Goal: Information Seeking & Learning: Learn about a topic

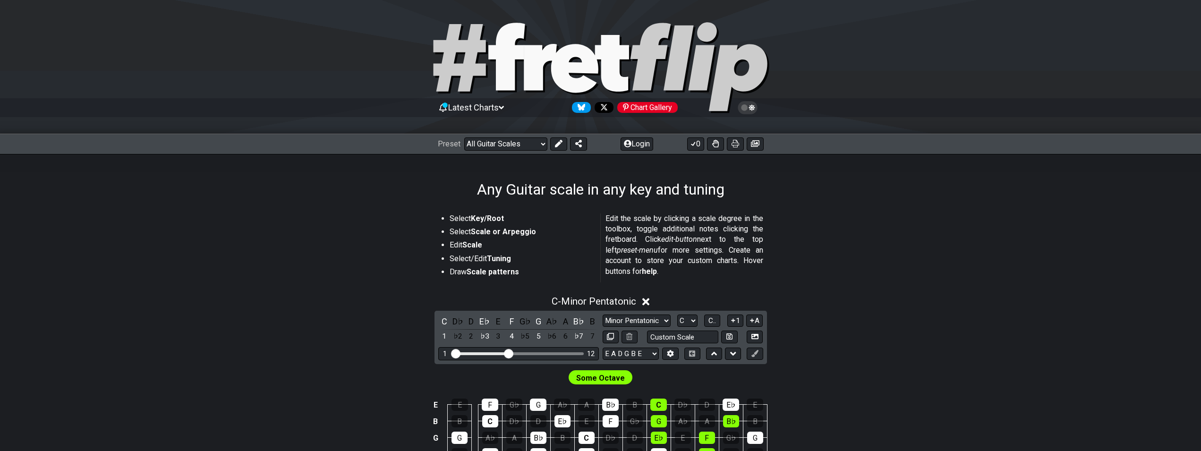
scroll to position [145, 0]
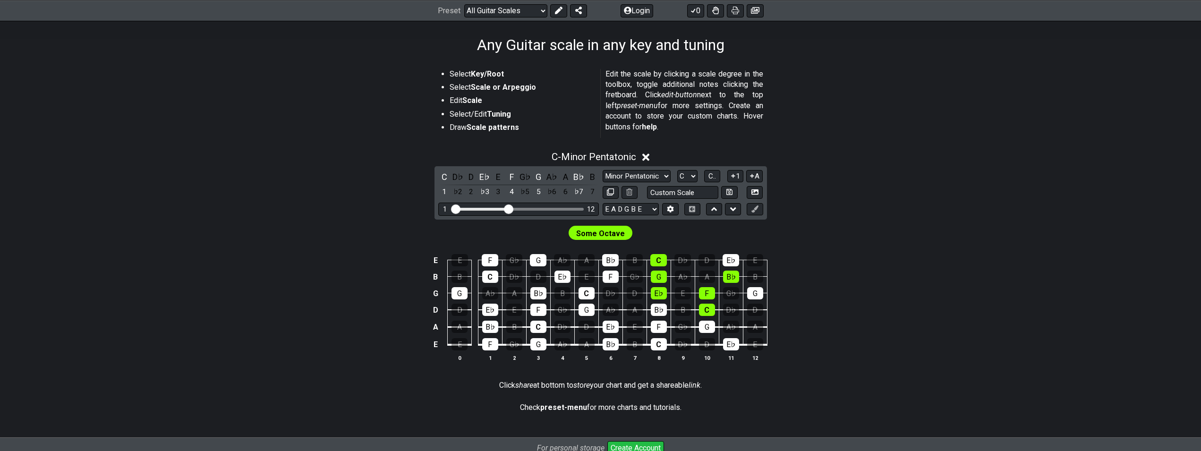
click at [408, 228] on div "Some Octave" at bounding box center [600, 231] width 737 height 23
click at [604, 227] on span "Some Octave" at bounding box center [600, 234] width 49 height 14
click at [603, 231] on span "Some Octave" at bounding box center [600, 234] width 49 height 14
click at [603, 203] on select "E A D G B E E A D G B E E A D G B E B E A D F♯ B A D G C E A D A D G B E E♭ A♭ …" at bounding box center [631, 209] width 56 height 13
click at [837, 270] on div "E E F G♭ G A♭ A B♭ B C D♭ D E♭ E B B C D♭ D E♭ E F G♭ G A♭ A B♭ B G G A♭ A B♭ B…" at bounding box center [600, 308] width 737 height 133
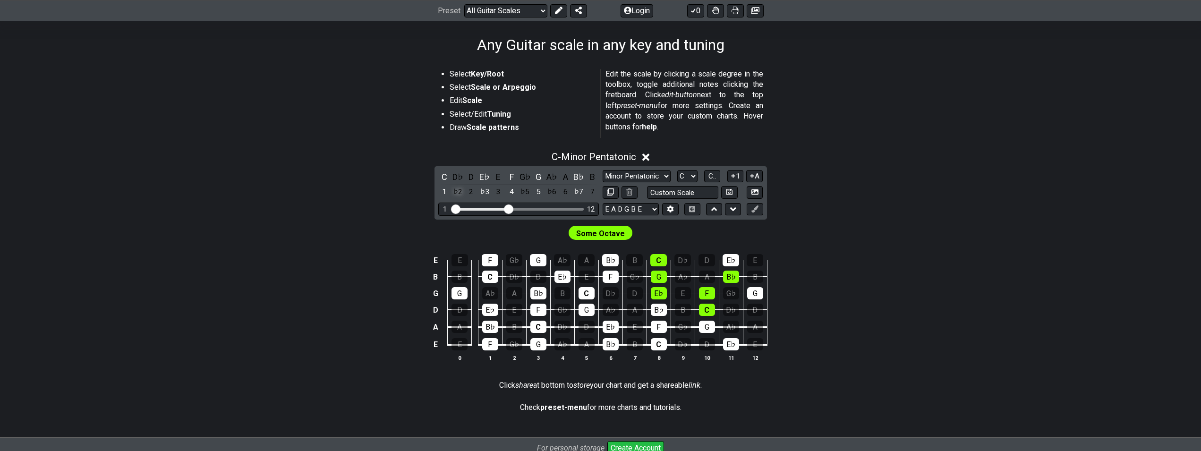
click at [459, 191] on div "♭2" at bounding box center [458, 192] width 12 height 13
click at [474, 193] on div "2" at bounding box center [471, 192] width 12 height 13
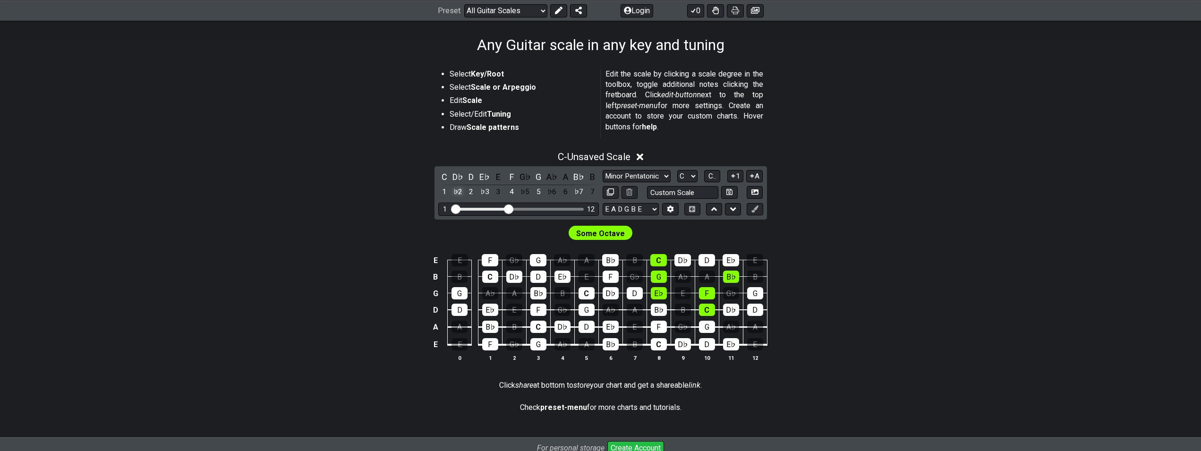
click at [454, 188] on div "♭2" at bounding box center [458, 192] width 12 height 13
click at [475, 189] on div "2" at bounding box center [471, 192] width 12 height 13
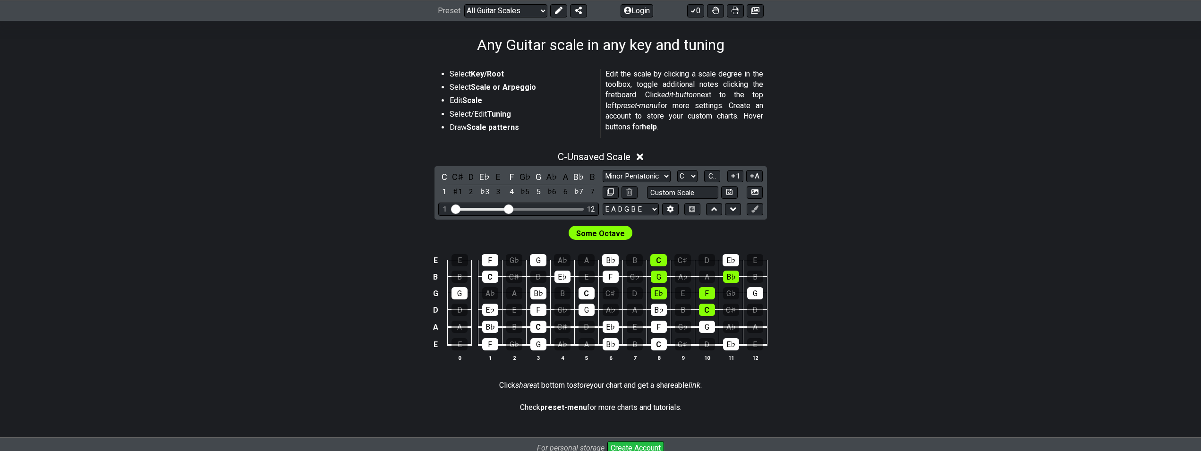
drag, startPoint x: 485, startPoint y: 191, endPoint x: 505, endPoint y: 197, distance: 21.0
click at [486, 192] on div "♭3" at bounding box center [485, 192] width 12 height 13
click at [514, 195] on div "4" at bounding box center [511, 192] width 12 height 13
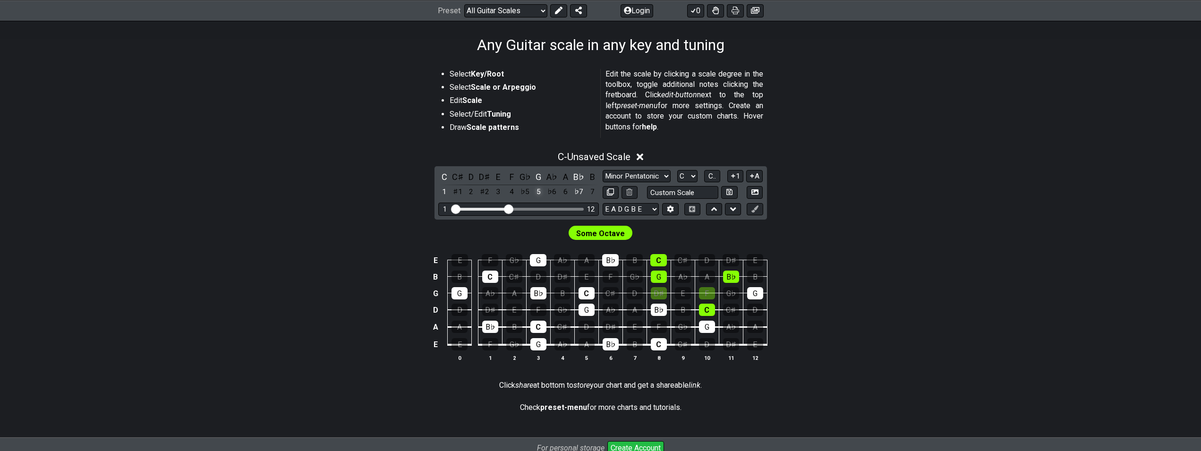
drag, startPoint x: 535, startPoint y: 194, endPoint x: 540, endPoint y: 193, distance: 4.7
click at [535, 193] on div "5" at bounding box center [538, 192] width 12 height 13
click at [573, 191] on div "C C♯ D D♯ E F G♭ G A♭ A B♭ B 1 ♯1 2 ♯2 3 4 ♭5 5 ♭6 6 ♭7 7" at bounding box center [518, 185] width 161 height 28
click at [574, 191] on div "♭7" at bounding box center [579, 192] width 12 height 13
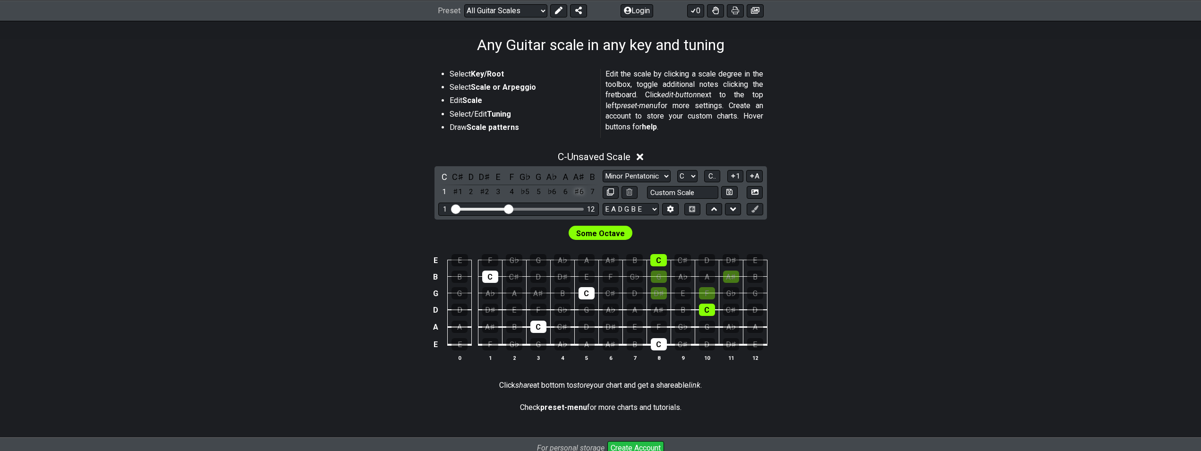
click at [574, 189] on div "♯6" at bounding box center [579, 192] width 12 height 13
click at [603, 170] on select "Minor Pentatonic Root Minor Pentatonic Major Pentatonic Minor Blues Major Blues…" at bounding box center [637, 176] width 68 height 13
select select "Minor Pentatonic"
click option "Minor Pentatonic" at bounding box center [0, 0] width 0 height 0
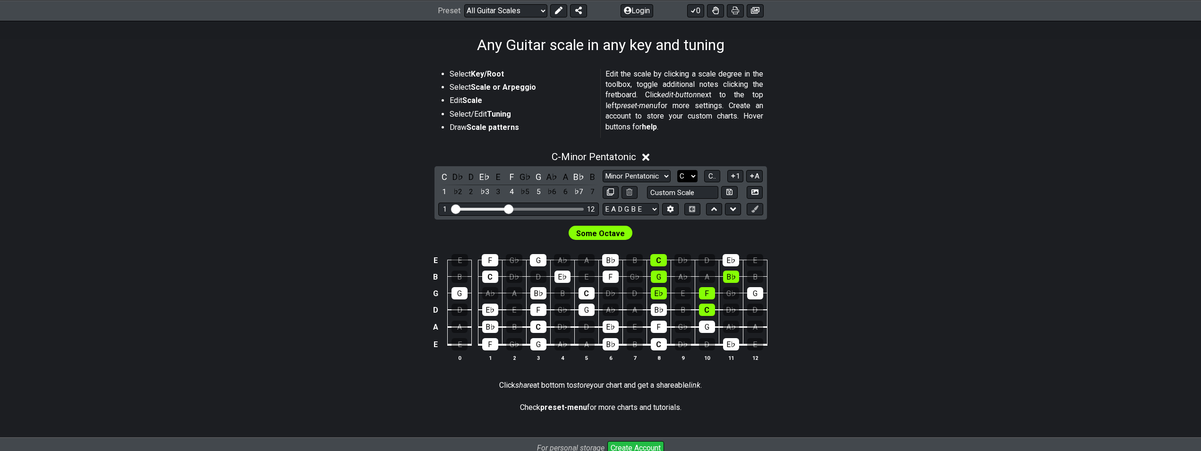
click at [677, 170] on select "A♭ A A♯ B♭ B C C♯ D♭ D D♯ E♭ E F F♯ G♭ G G♯" at bounding box center [687, 176] width 20 height 13
click option "B" at bounding box center [0, 0] width 0 height 0
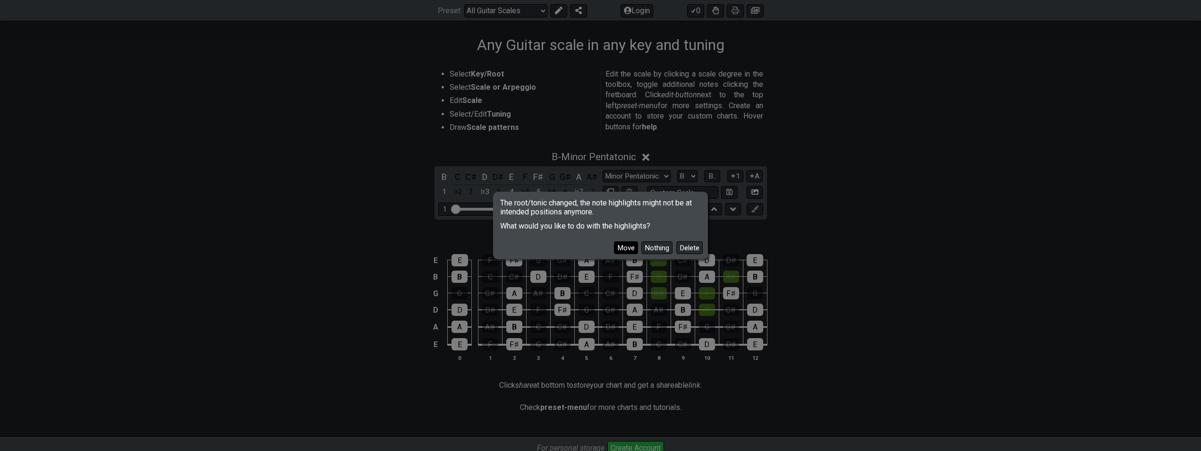
click at [638, 246] on button "Move" at bounding box center [626, 247] width 24 height 13
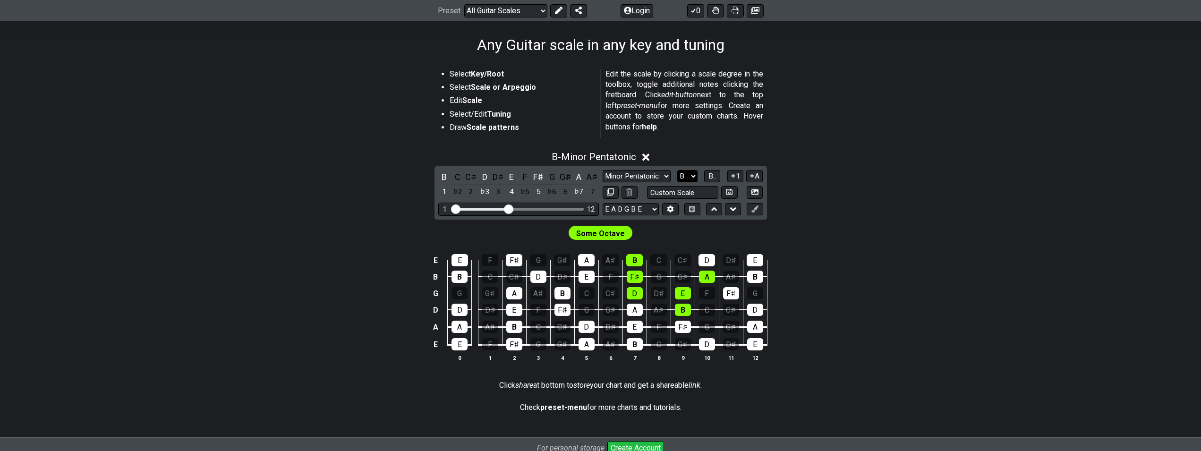
click at [677, 170] on select "A♭ A A♯ B♭ B C C♯ D♭ D D♯ E♭ E F F♯ G♭ G G♯" at bounding box center [687, 176] width 20 height 13
click option "D" at bounding box center [0, 0] width 0 height 0
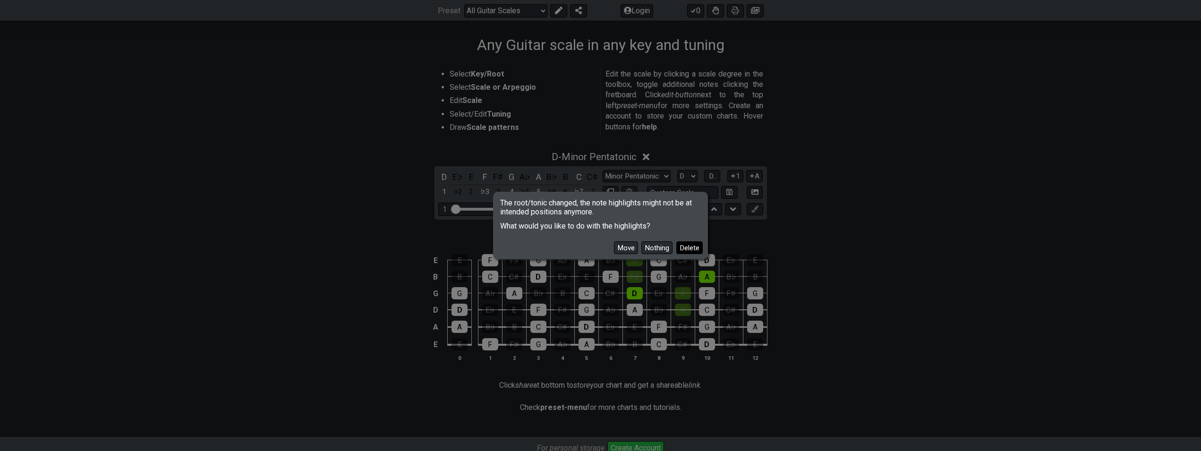
click at [688, 242] on button "Delete" at bounding box center [690, 247] width 26 height 13
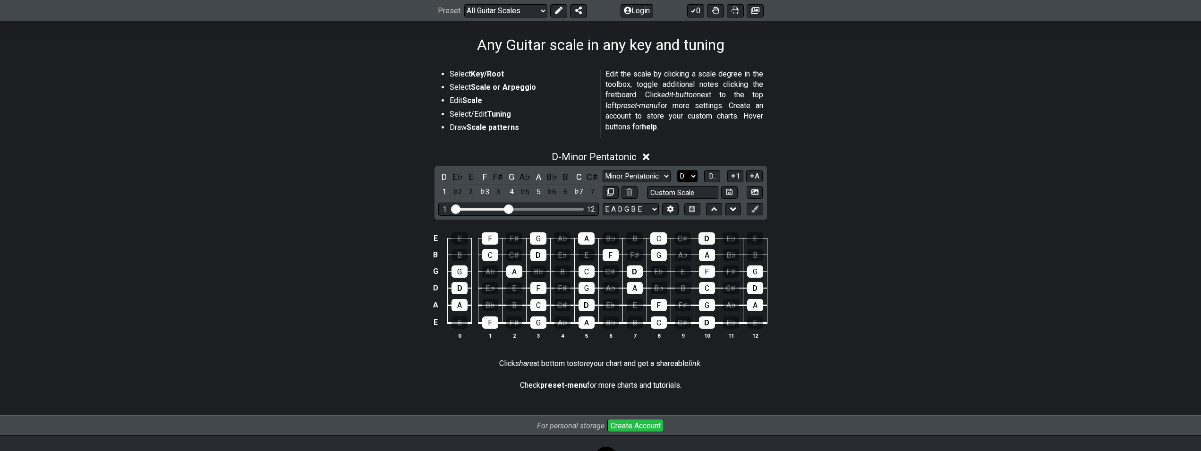
click at [677, 170] on select "A♭ A A♯ B♭ B C C♯ D♭ D D♯ E♭ E F F♯ G♭ G G♯" at bounding box center [687, 176] width 20 height 13
click option "E" at bounding box center [0, 0] width 0 height 0
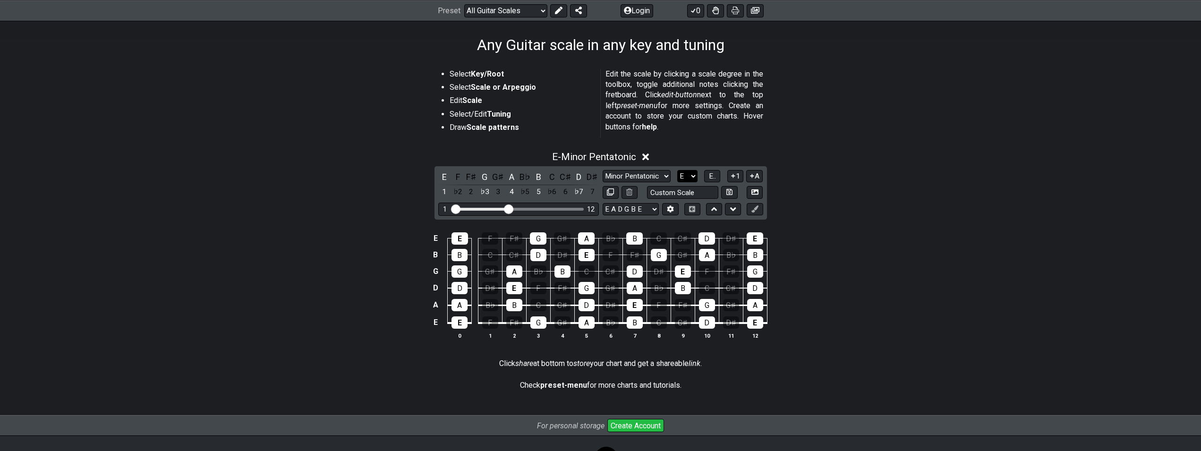
click at [677, 170] on select "A♭ A A♯ B♭ B C C♯ D♭ D D♯ E♭ E F F♯ G♭ G G♯" at bounding box center [687, 176] width 20 height 13
select select "A"
click option "A" at bounding box center [0, 0] width 0 height 0
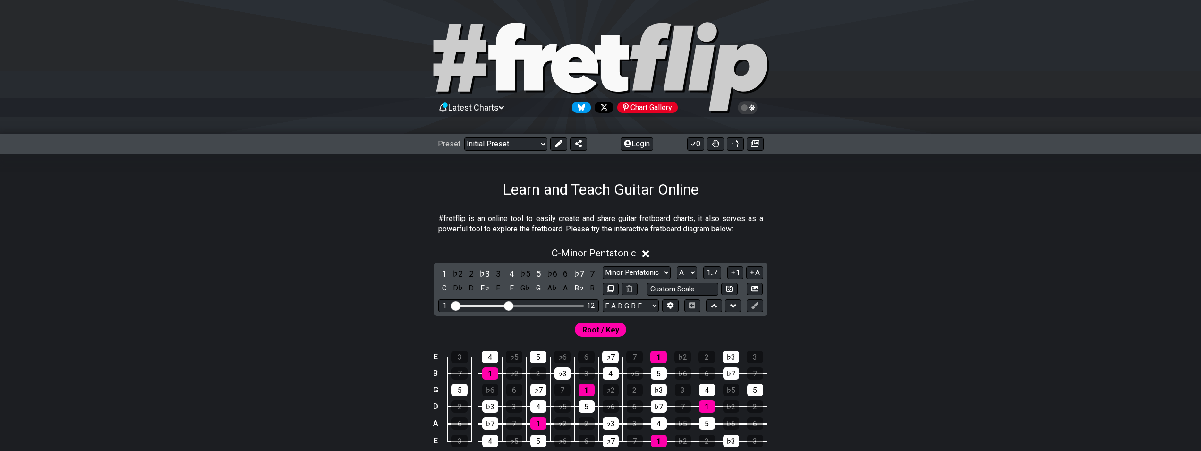
scroll to position [145, 0]
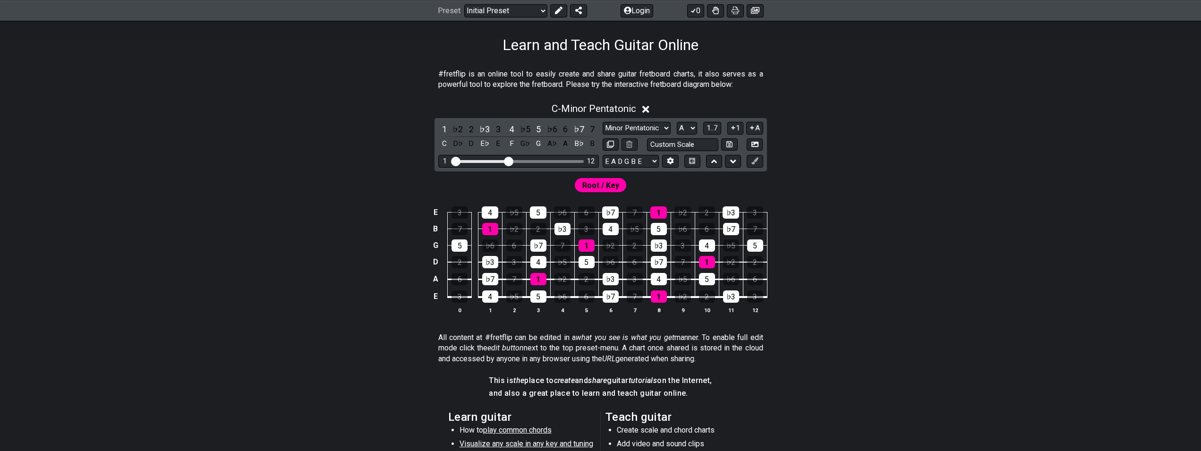
click at [604, 182] on span "Root / Key" at bounding box center [601, 186] width 37 height 14
click at [661, 212] on div "1" at bounding box center [659, 212] width 17 height 12
click at [661, 209] on div "1" at bounding box center [659, 212] width 17 height 12
click at [657, 212] on div "1" at bounding box center [659, 212] width 17 height 12
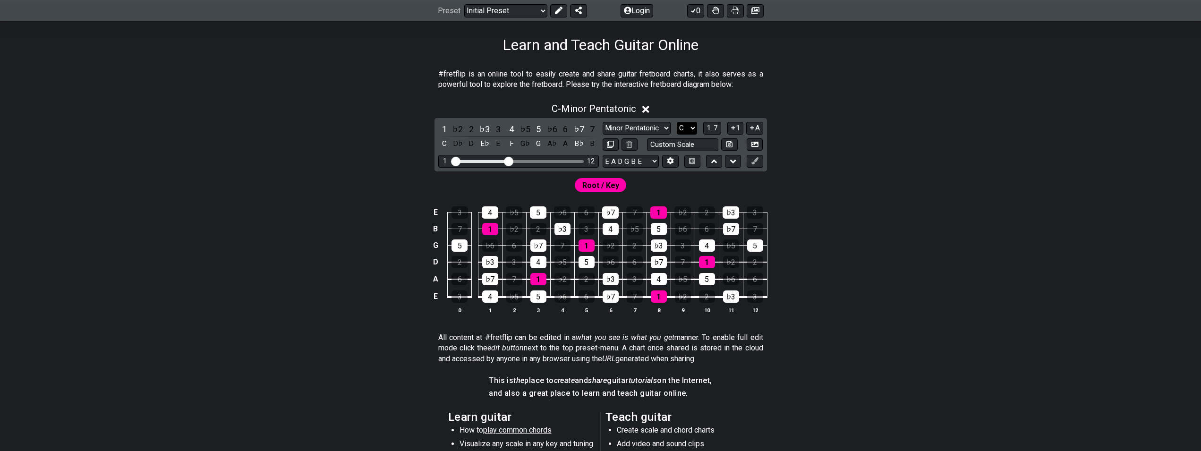
click at [677, 122] on select "A♭ A A♯ B♭ B C C♯ D♭ D D♯ E♭ E F F♯ G♭ G G♯" at bounding box center [687, 128] width 20 height 13
select select "B"
click option "B" at bounding box center [0, 0] width 0 height 0
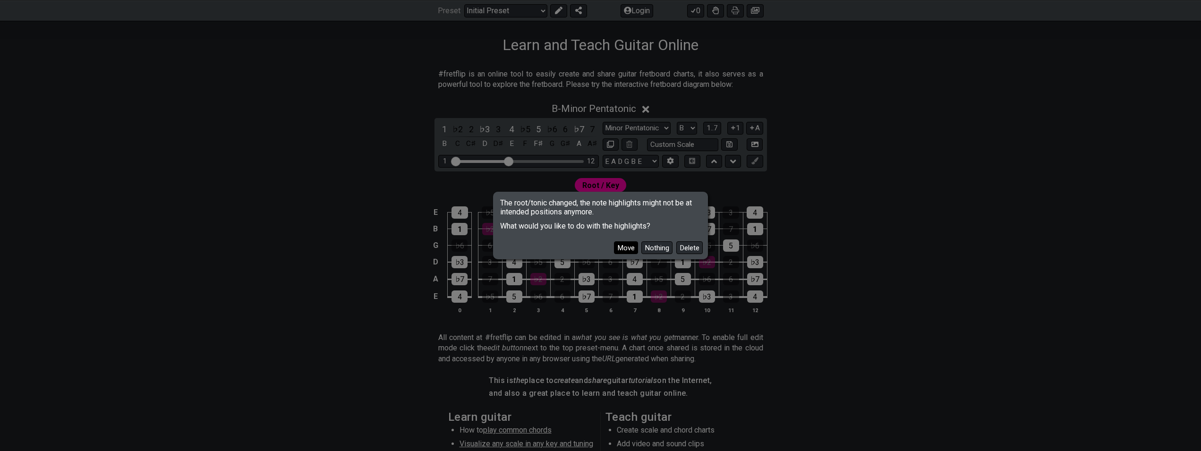
click at [632, 246] on button "Move" at bounding box center [626, 247] width 24 height 13
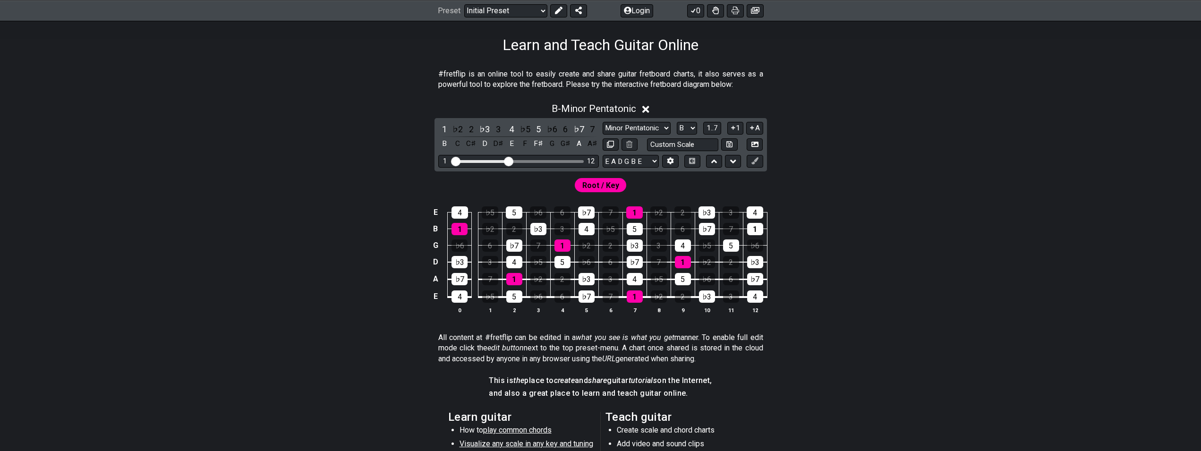
click at [649, 109] on icon at bounding box center [646, 109] width 7 height 7
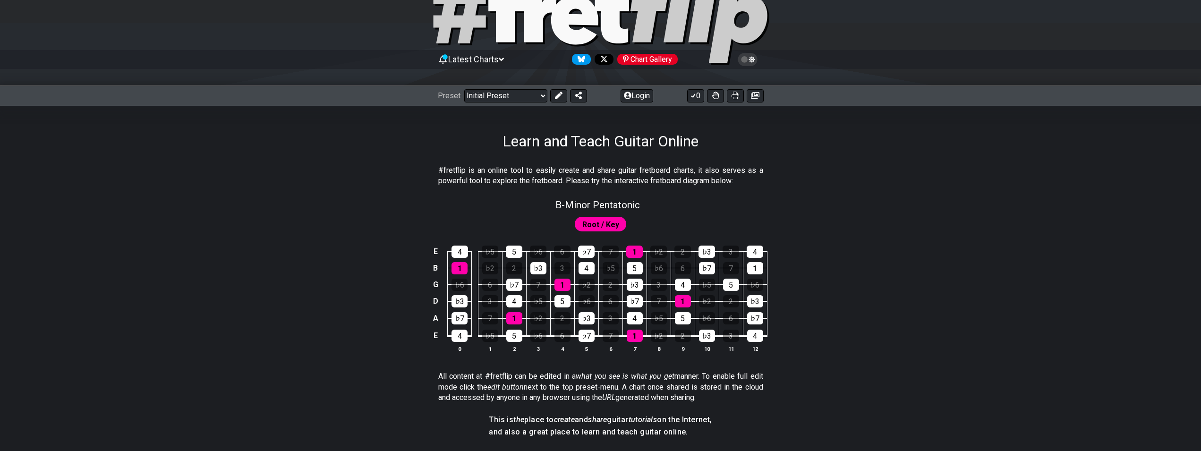
scroll to position [0, 0]
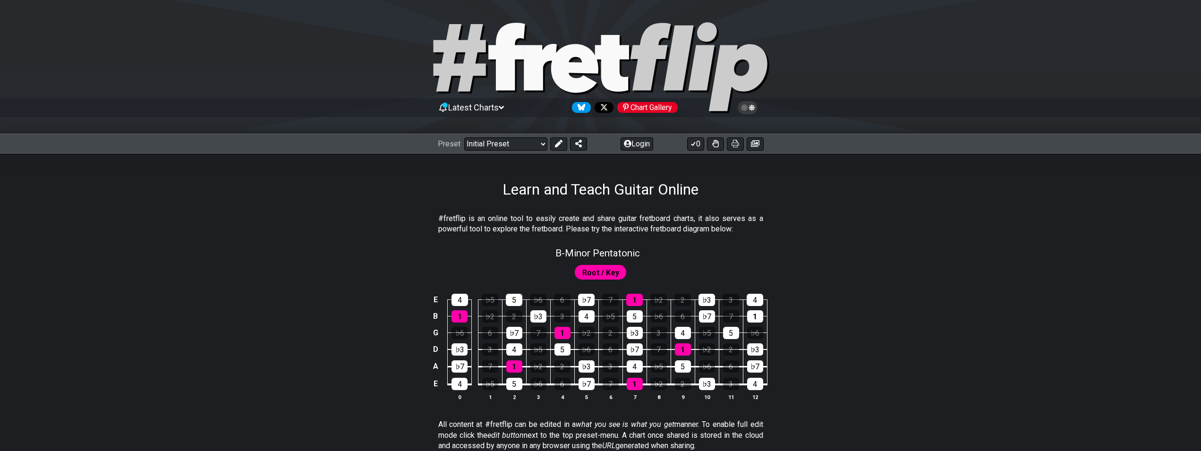
click at [596, 277] on span "Root / Key" at bounding box center [601, 273] width 37 height 14
click at [607, 250] on span "B - Minor Pentatonic" at bounding box center [598, 253] width 85 height 11
select select "B"
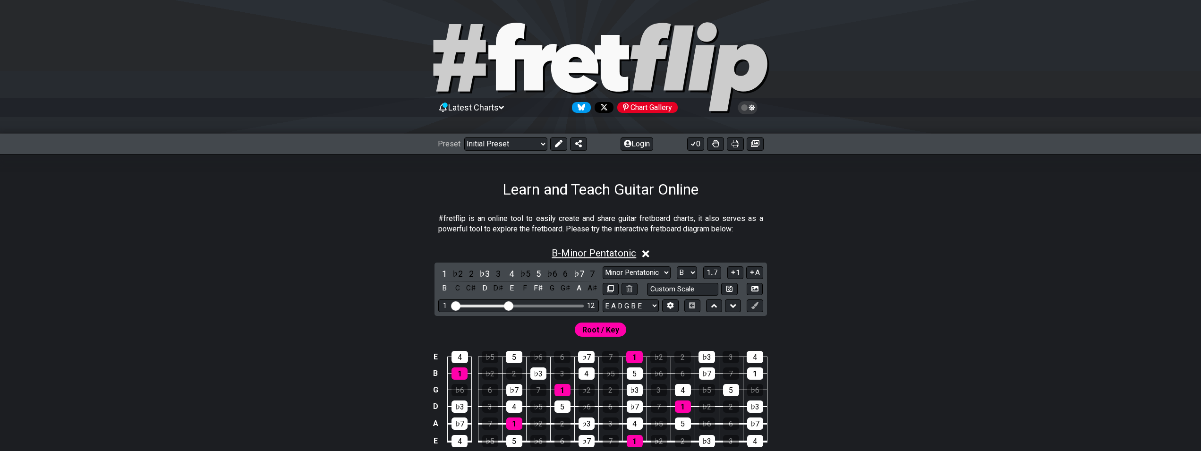
click at [607, 250] on span "B - Minor Pentatonic" at bounding box center [594, 253] width 85 height 11
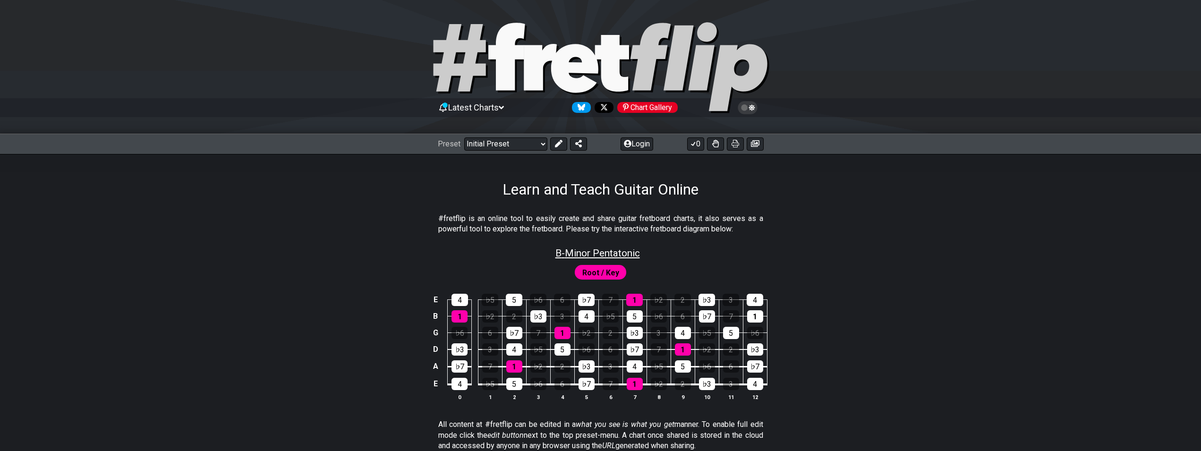
click at [603, 252] on span "B - Minor Pentatonic" at bounding box center [598, 253] width 85 height 11
select select "B"
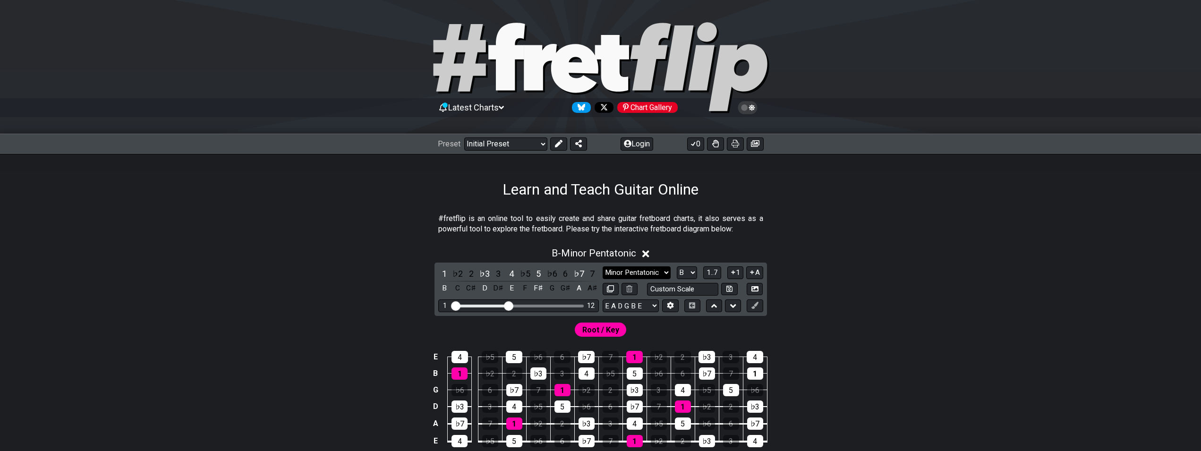
click at [603, 266] on select "Minor Pentatonic Click to edit Minor Pentatonic Major Pentatonic Minor Blues Ma…" at bounding box center [637, 272] width 68 height 13
select select "Locrian"
click option "Locrian" at bounding box center [0, 0] width 0 height 0
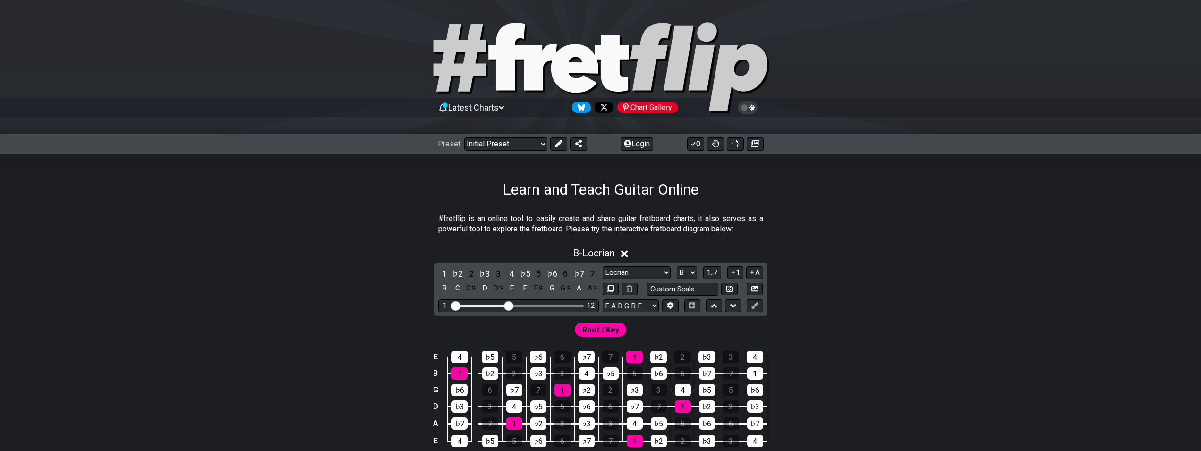
click at [722, 272] on div "Minor Pentatonic Click to edit Minor Pentatonic Major Pentatonic Minor Blues Ma…" at bounding box center [683, 272] width 161 height 13
click at [718, 272] on span "1..7" at bounding box center [712, 272] width 11 height 9
drag, startPoint x: 509, startPoint y: 303, endPoint x: 509, endPoint y: 308, distance: 5.7
click at [509, 305] on input "Visible fret range" at bounding box center [519, 305] width 134 height 0
click at [361, 285] on div "B - Locrian B C C♯ D D♯ E F F♯ G G♯ A A♯ 1 ♭2 2 ♭3 3 4 ♭5 5 ♭6 6 ♭7 7 Minor Pen…" at bounding box center [600, 357] width 737 height 230
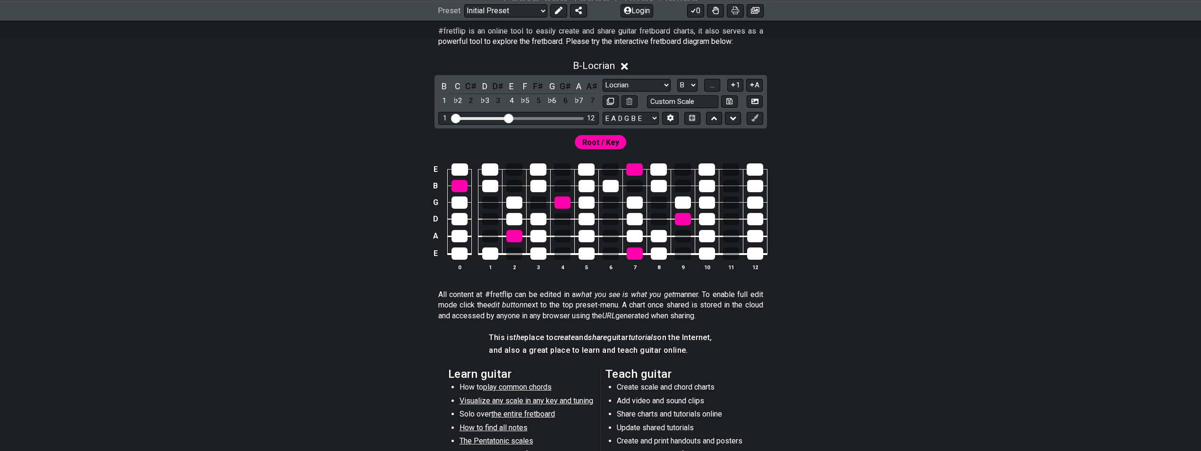
scroll to position [145, 0]
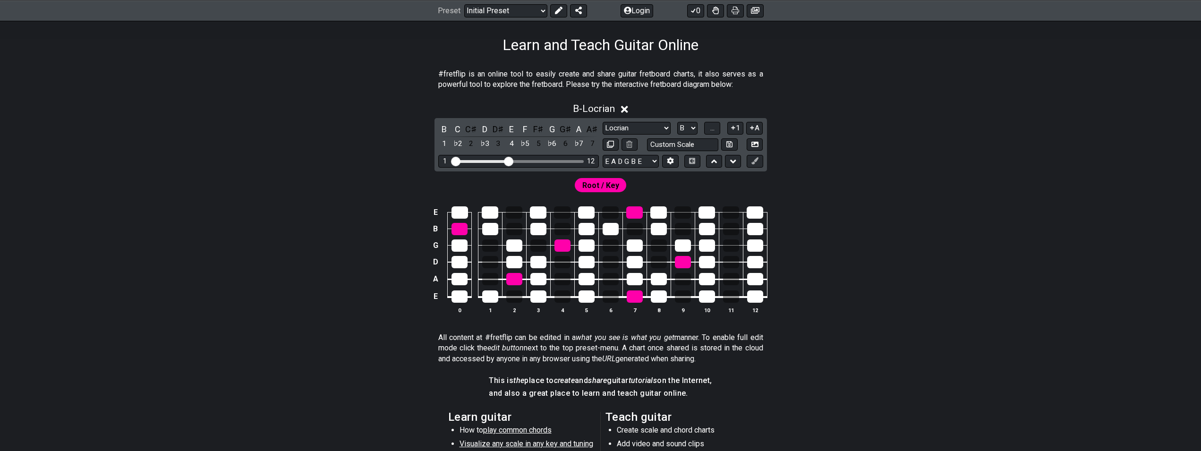
click at [409, 283] on div "E B G D A E 0 1 2 3 4 5 6 7 8 9 10 11 12" at bounding box center [600, 260] width 737 height 133
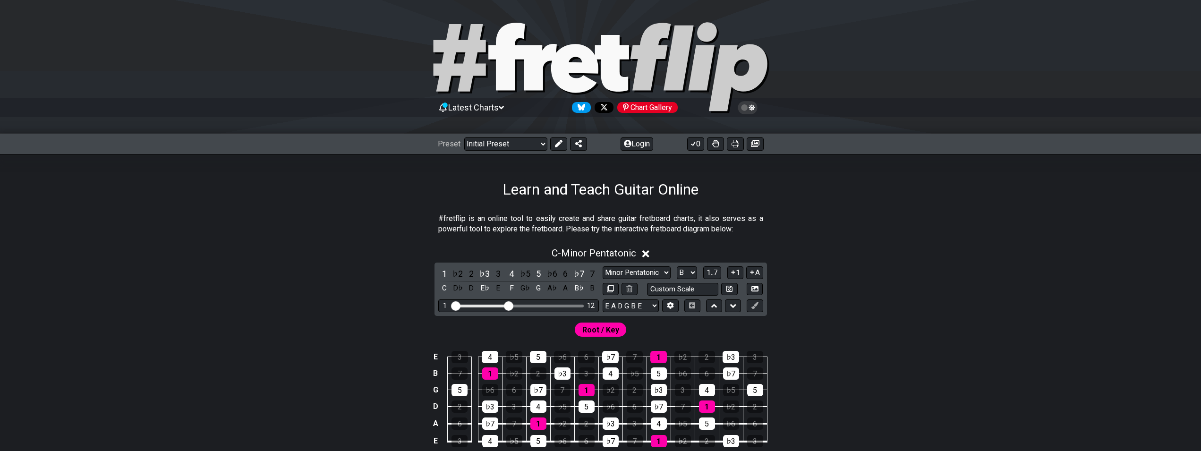
select select "B"
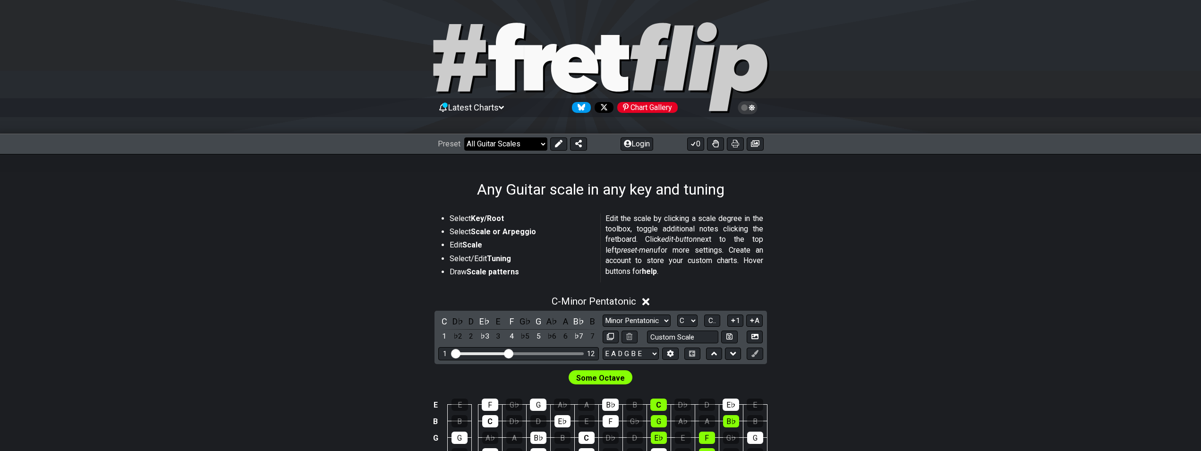
click at [464, 137] on select "Welcome to #fretflip! Initial Preset Custom Preset Minor Pentatonic Major Penta…" at bounding box center [505, 143] width 83 height 13
click option "Minor Pentatonic" at bounding box center [0, 0] width 0 height 0
select select "/minor-pentatonic"
select select "C"
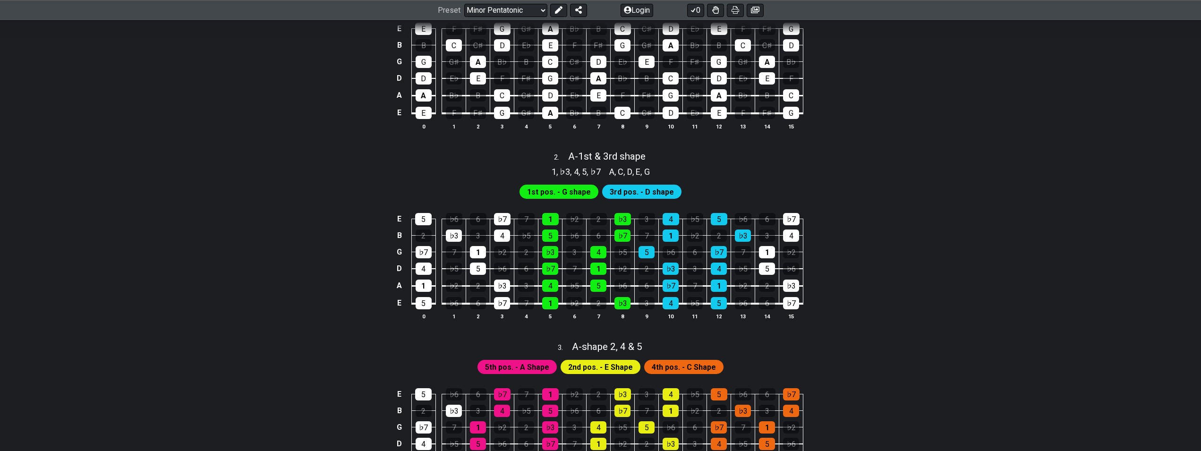
scroll to position [48, 0]
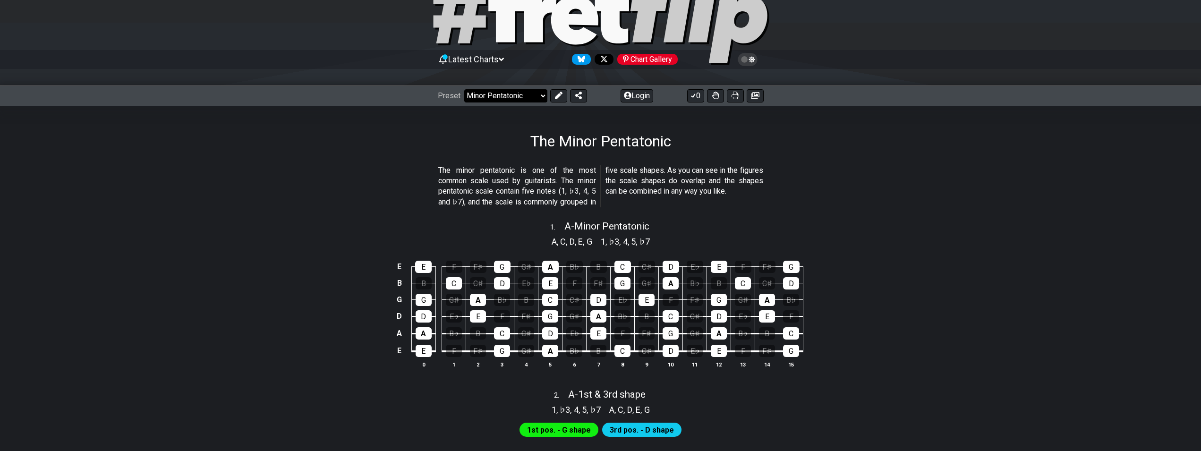
click at [464, 89] on select "Welcome to #fretflip! Initial Preset Custom Preset Minor Pentatonic Major Penta…" at bounding box center [505, 95] width 83 height 13
click option "Major Pentatonic" at bounding box center [0, 0] width 0 height 0
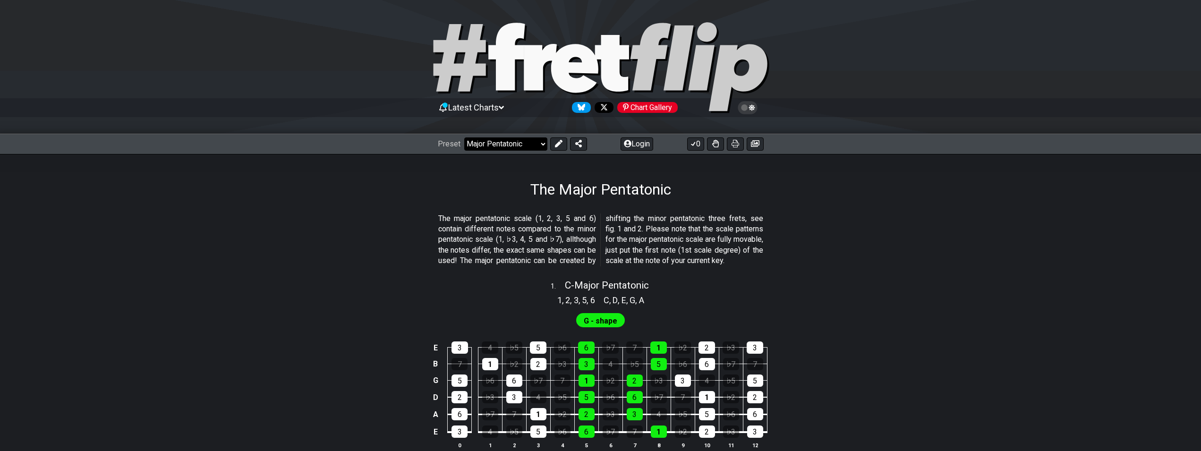
click at [464, 137] on select "Welcome to #fretflip! Initial Preset Custom Preset Minor Pentatonic Major Penta…" at bounding box center [505, 143] width 83 height 13
click option "Welcome to #fretflip!" at bounding box center [0, 0] width 0 height 0
select select "/major-pentatonic"
select select "C"
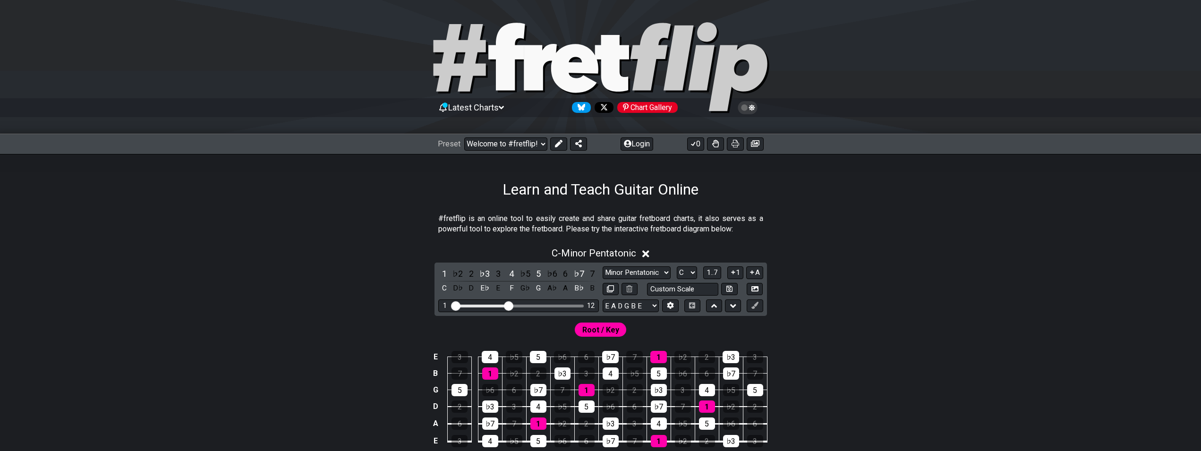
click at [535, 130] on div "Latest Charts Chart Gallery" at bounding box center [600, 117] width 1201 height 34
click at [464, 137] on select "Welcome to #fretflip! Initial Preset Custom Preset Minor Pentatonic Major Penta…" at bounding box center [505, 143] width 83 height 13
click option "The 7 Modes" at bounding box center [0, 0] width 0 height 0
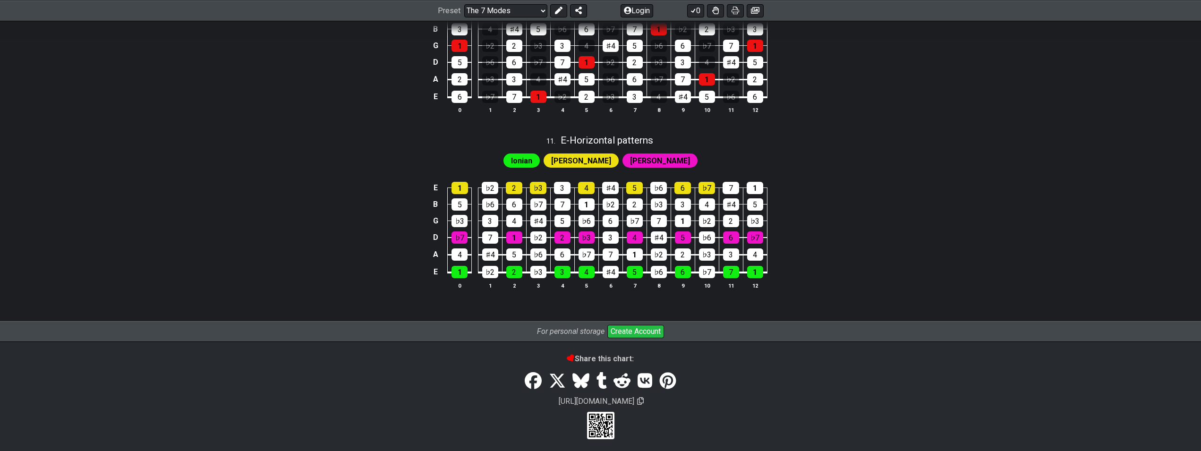
scroll to position [1760, 0]
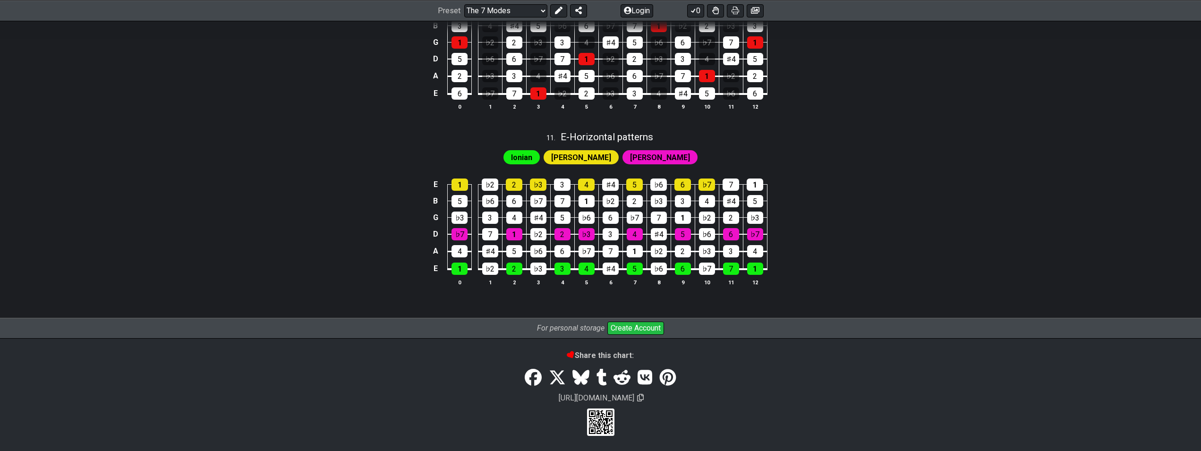
click at [591, 160] on span "Dorian I" at bounding box center [581, 158] width 60 height 14
click at [637, 155] on span "Dorian II" at bounding box center [660, 158] width 60 height 14
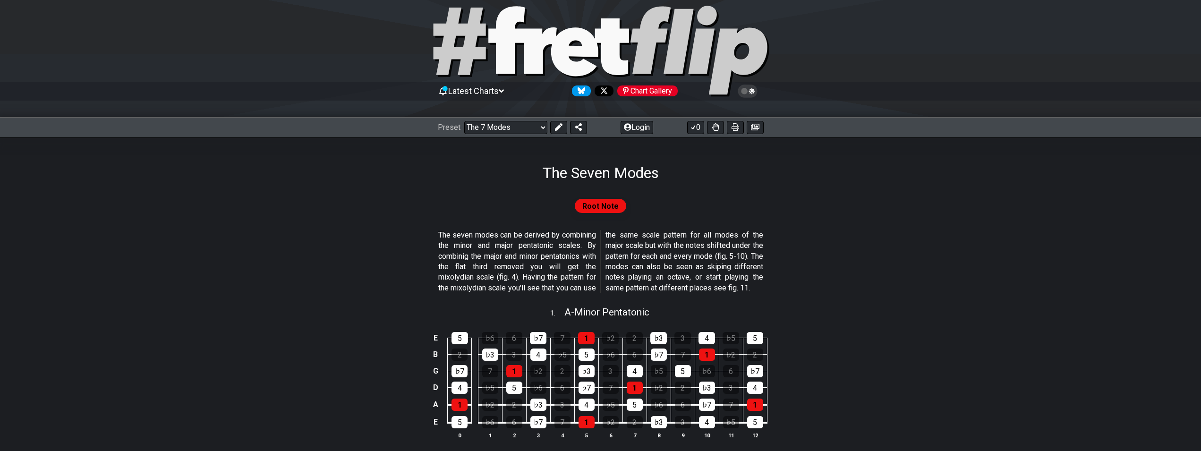
scroll to position [0, 0]
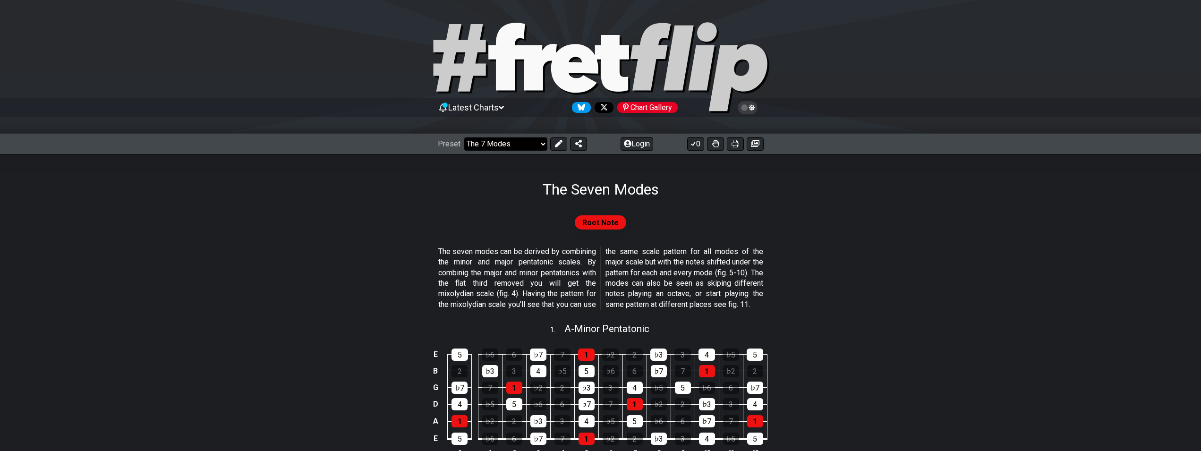
click at [464, 137] on select "Welcome to #fretflip! Initial Preset Custom Preset Minor Pentatonic Major Penta…" at bounding box center [505, 143] width 83 height 13
click option "All Guitar Scales" at bounding box center [0, 0] width 0 height 0
select select "/guitar-scales"
select select "C"
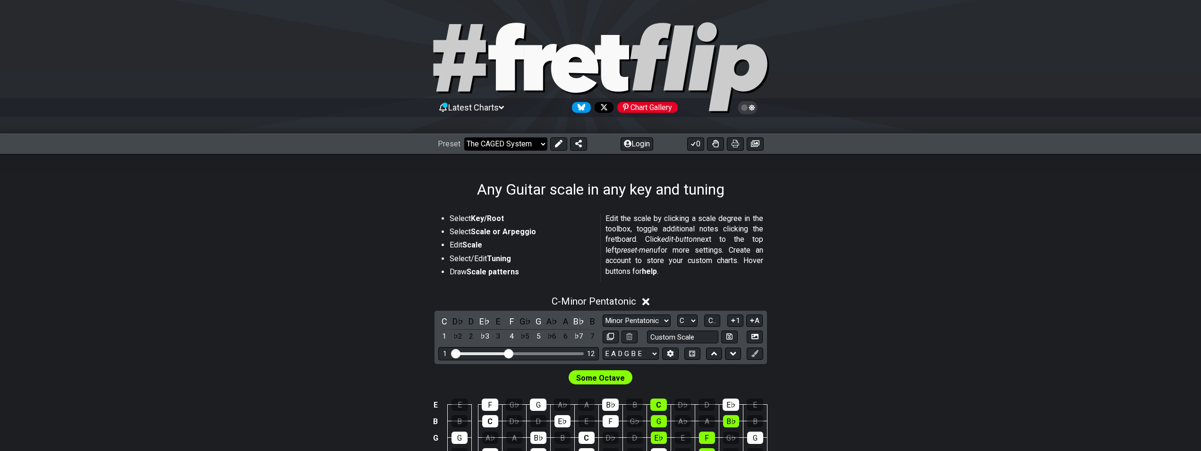
click option "The CAGED System" at bounding box center [0, 0] width 0 height 0
select select "/the-caged-system"
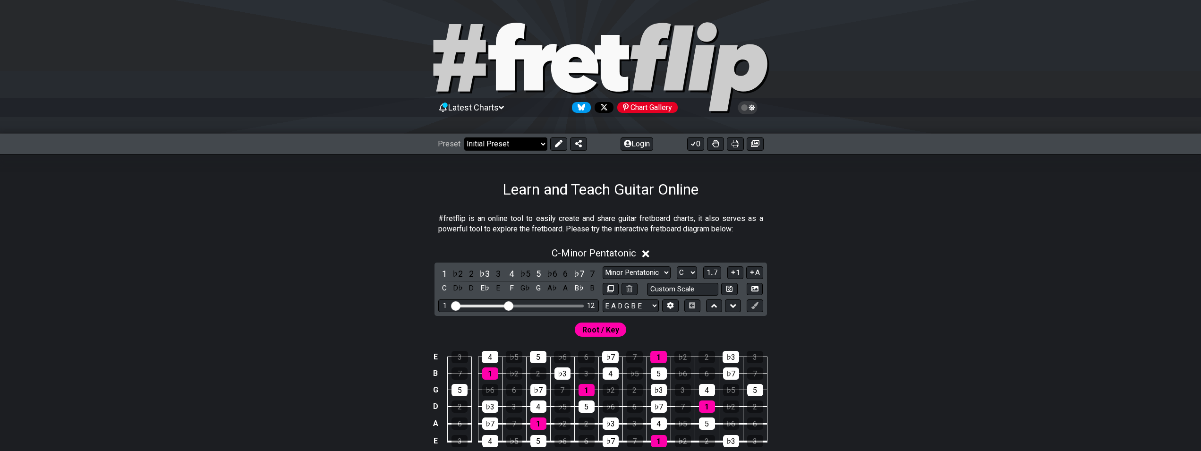
click at [464, 137] on select "Welcome to #fretflip! Initial Preset Custom Preset Minor Pentatonic Major Penta…" at bounding box center [505, 143] width 83 height 13
click option "The CAGED System" at bounding box center [0, 0] width 0 height 0
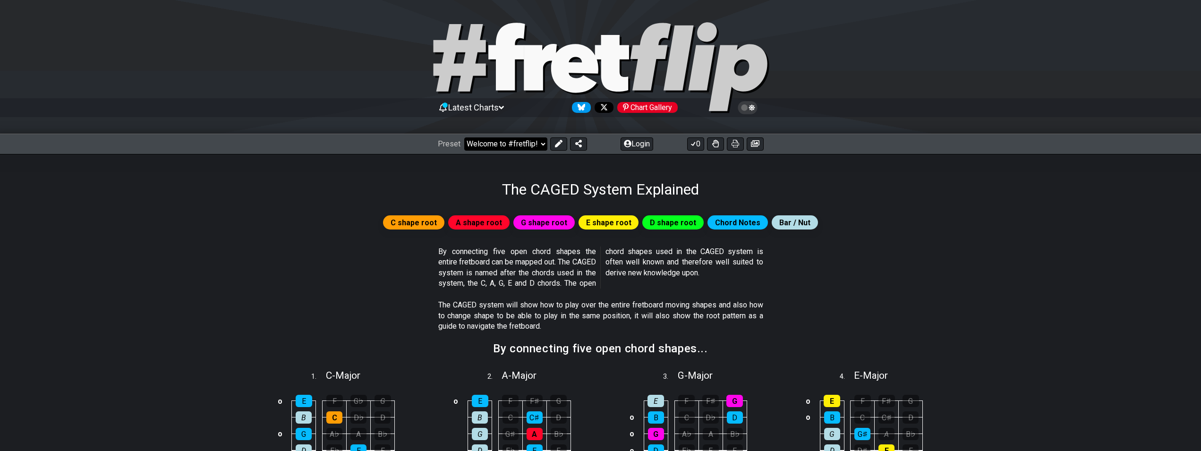
select select "/the-caged-system"
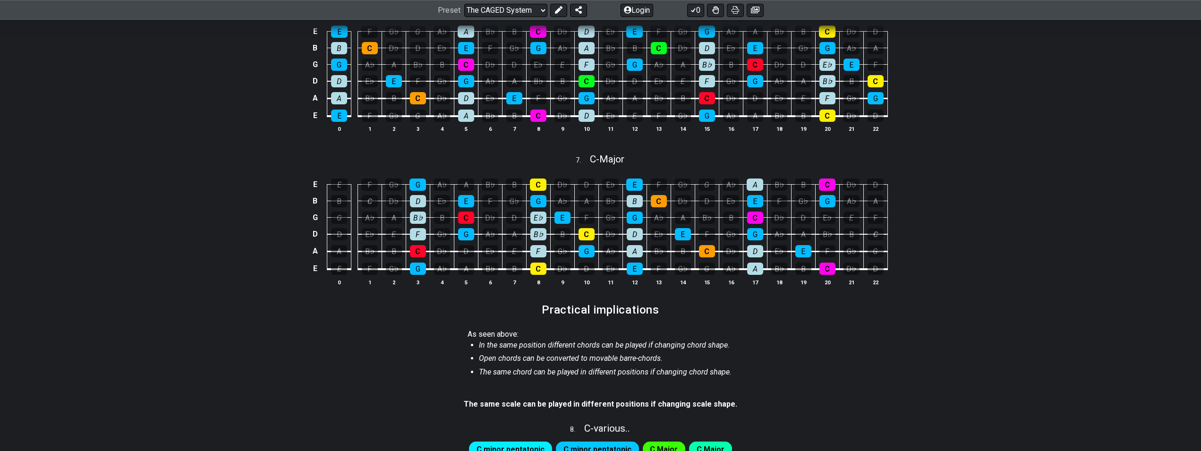
scroll to position [723, 0]
